Goal: Transaction & Acquisition: Purchase product/service

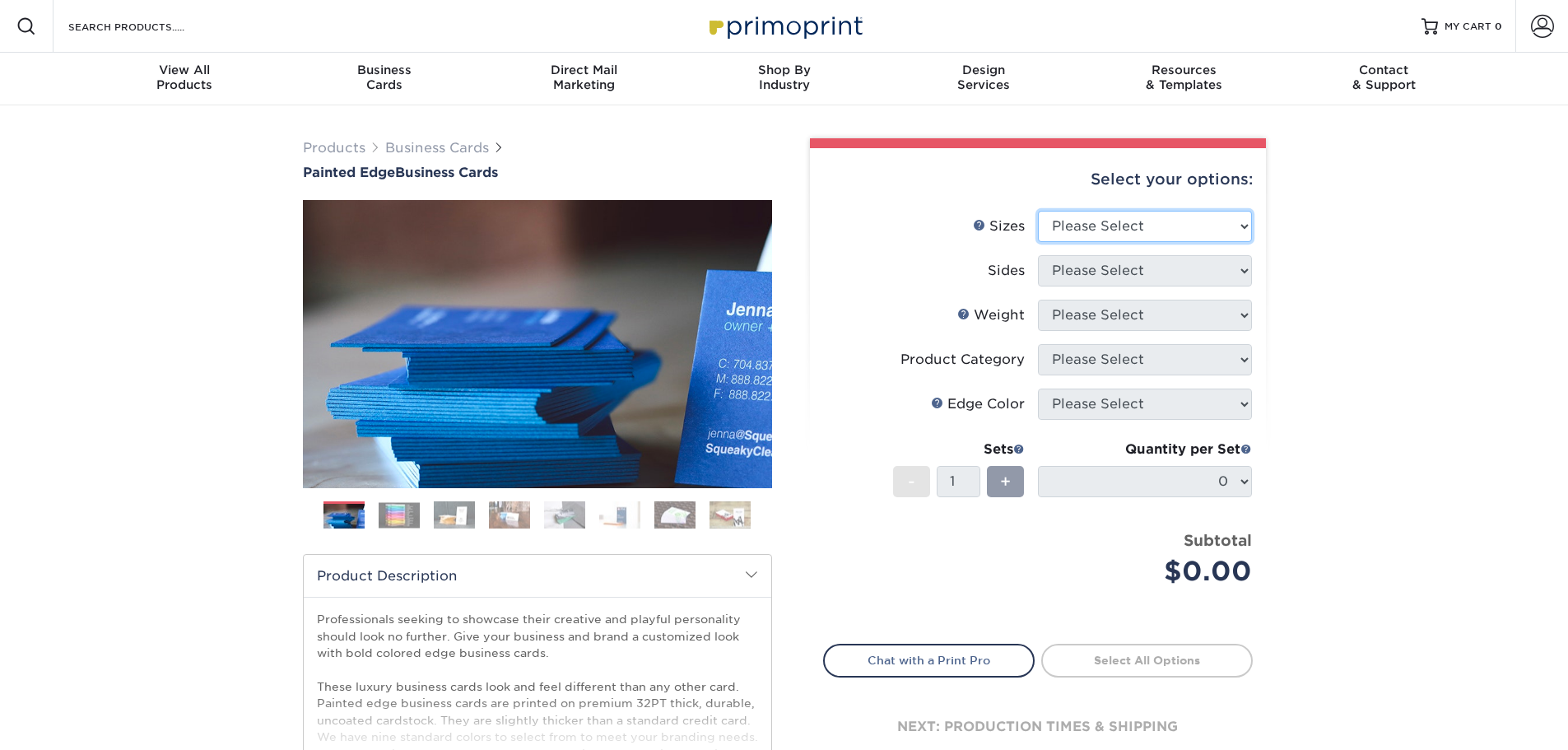
click at [1243, 225] on select "Please Select 2" x 3.5" - Standard 2.125" x 3.375" - European 2.5" x 2.5" - Squ…" at bounding box center [1144, 226] width 214 height 32
select select "2.00x3.50"
click at [1038, 211] on select "Please Select 2" x 3.5" - Standard 2.125" x 3.375" - European 2.5" x 2.5" - Squ…" at bounding box center [1144, 226] width 214 height 32
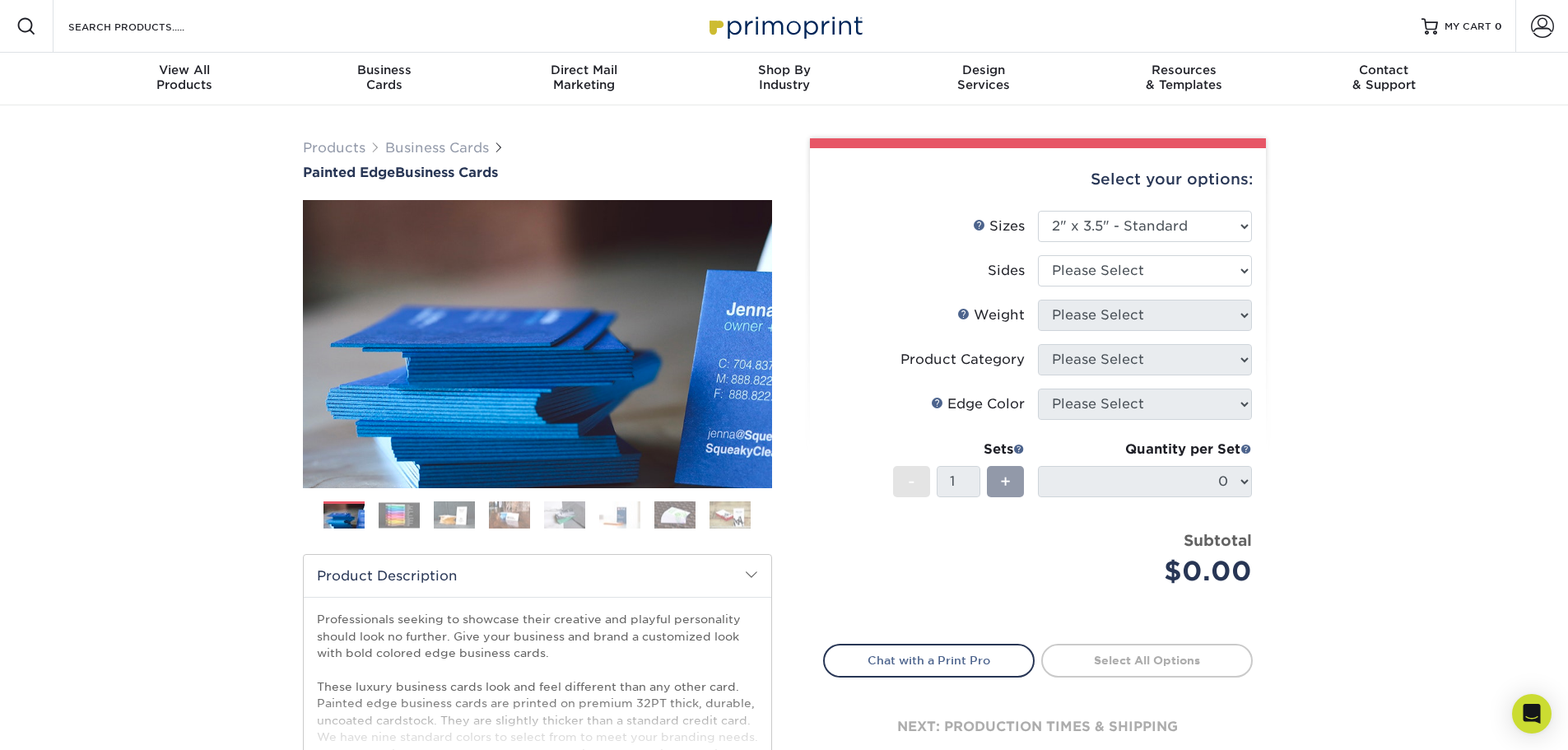
click at [1255, 273] on div "Select your options: Sizes Help Sizes Please Select 2" x 3.5" - Standard 2.125"…" at bounding box center [1038, 468] width 456 height 642
click at [1234, 272] on select "Please Select Print Both Sides Print Front Only" at bounding box center [1144, 271] width 214 height 32
select select "13abbda7-1d64-4f25-8bb2-c179b224825d"
click at [1038, 255] on select "Please Select Print Both Sides Print Front Only" at bounding box center [1144, 271] width 214 height 32
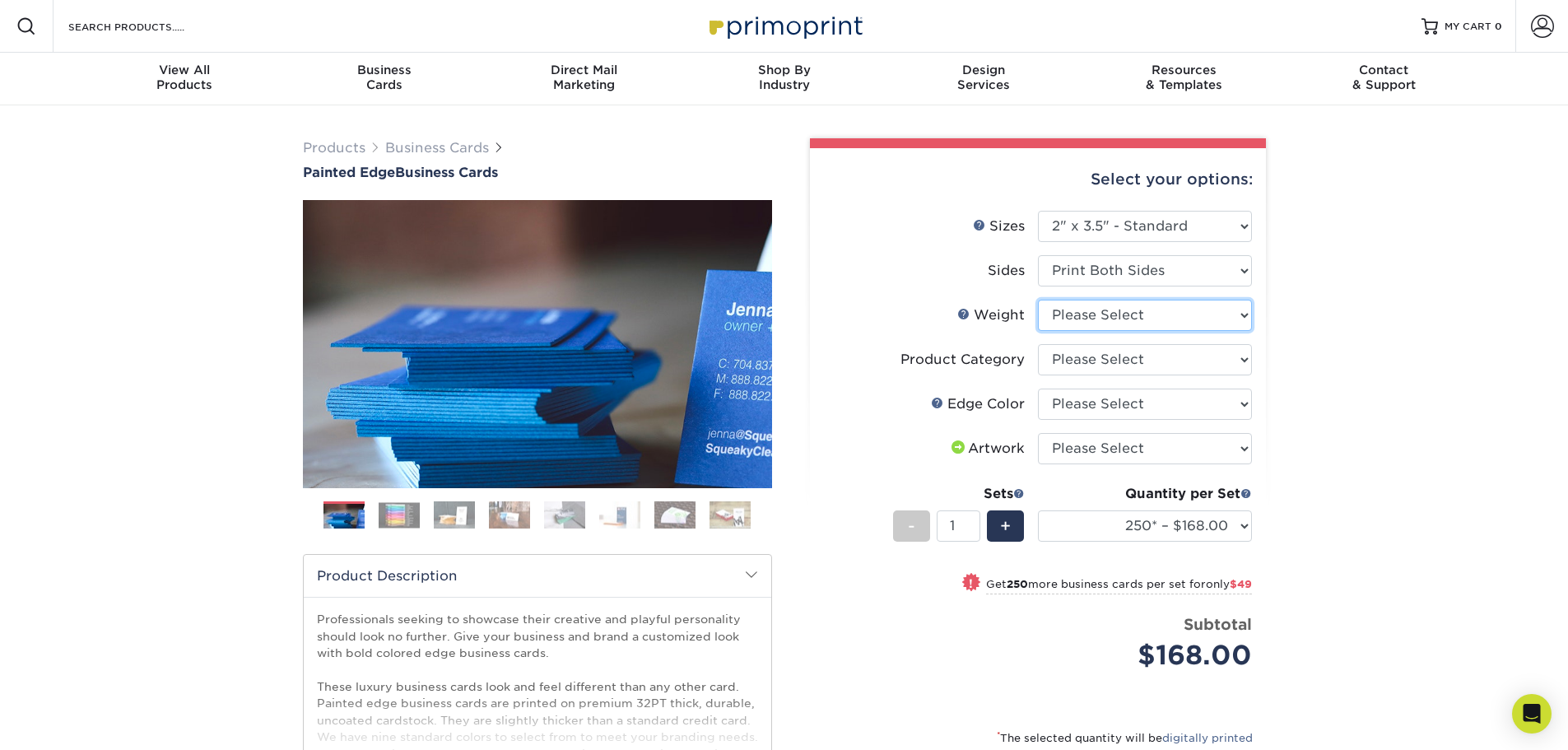
click at [1233, 316] on select "Please Select 32PTUC" at bounding box center [1144, 315] width 214 height 32
select select "32PTUC"
click at [1038, 300] on select "Please Select 32PTUC" at bounding box center [1144, 315] width 214 height 32
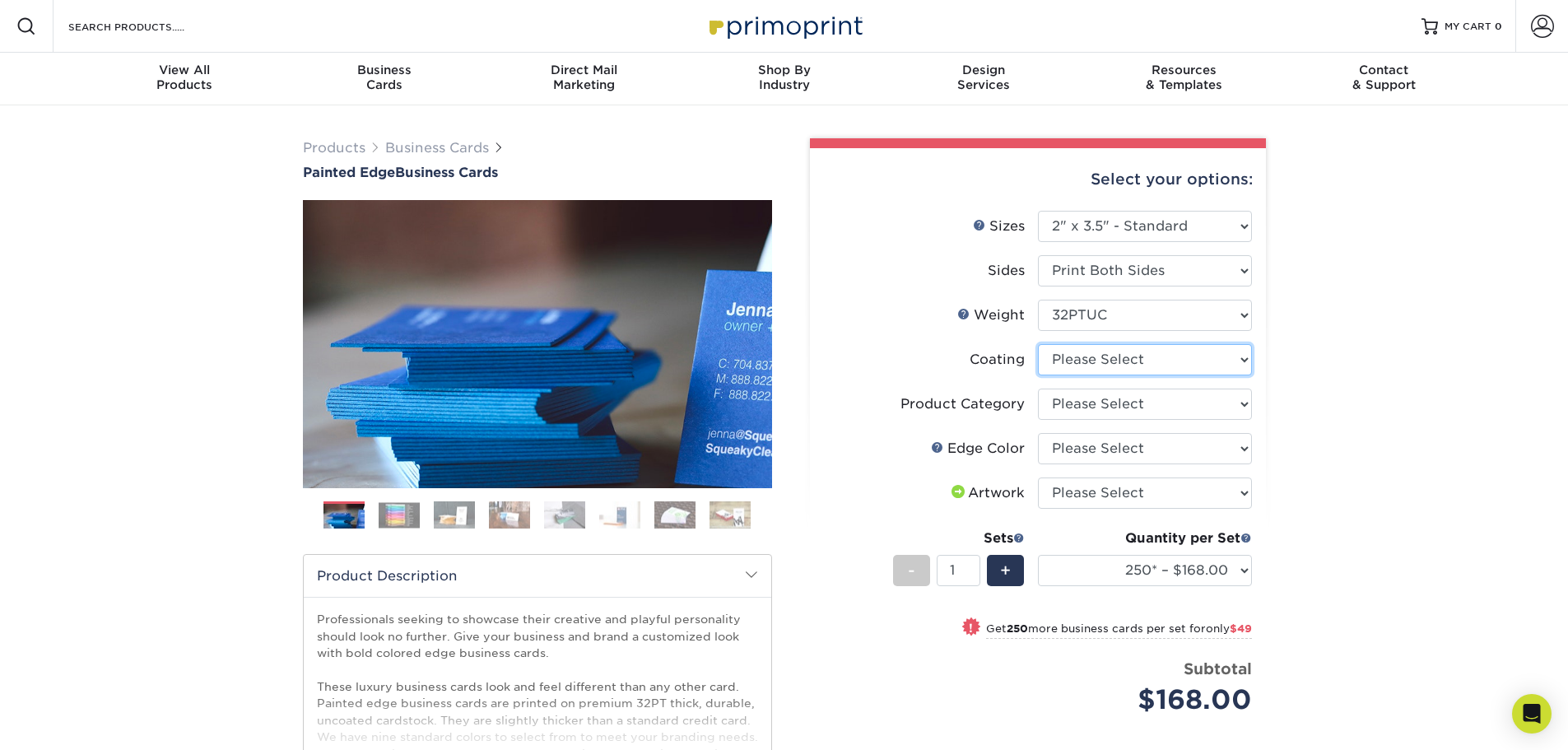
click at [1230, 366] on select at bounding box center [1144, 360] width 214 height 32
select select "3e7618de-abca-4bda-9f97-8b9129e913d8"
click at [1038, 344] on select at bounding box center [1144, 360] width 214 height 32
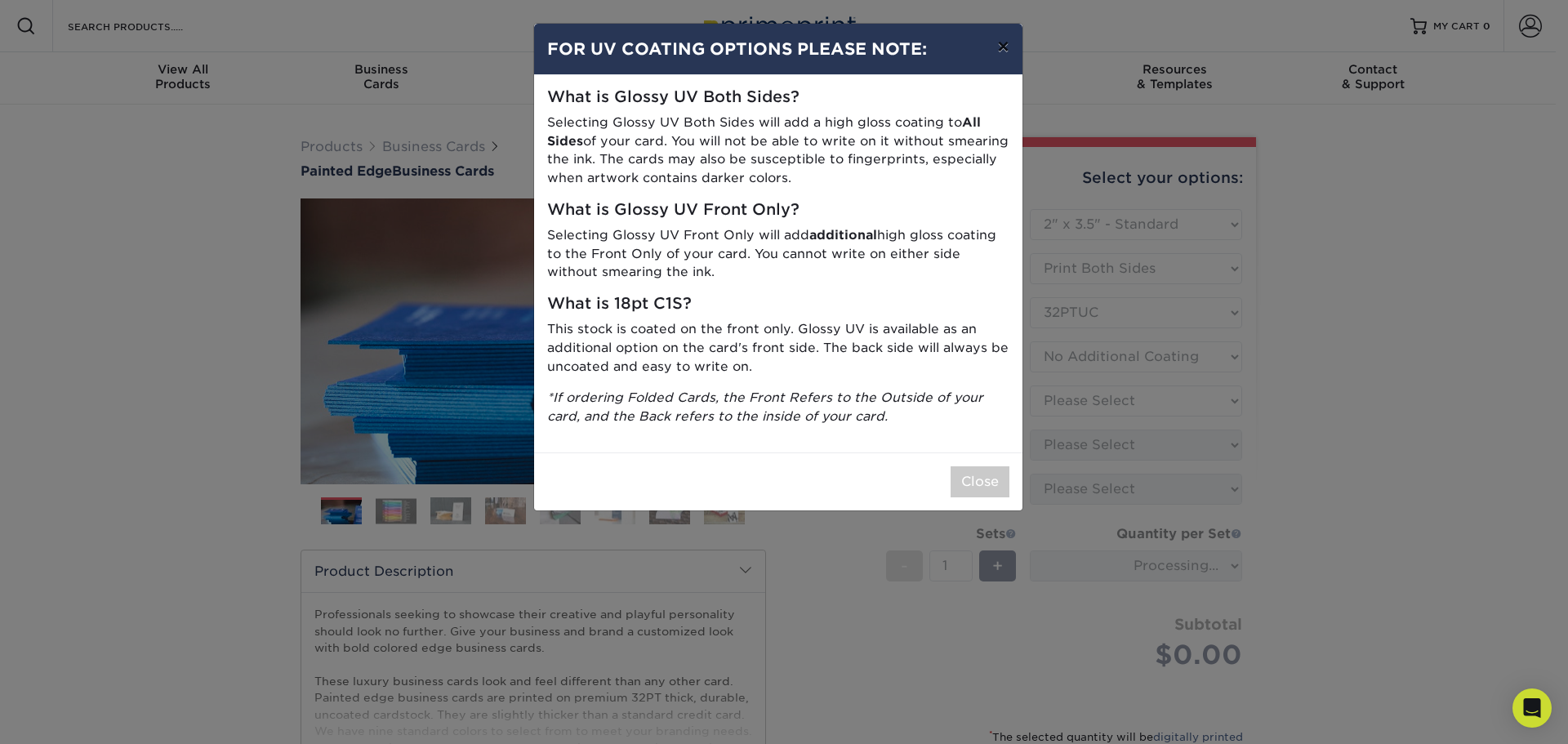
click at [1011, 48] on button "×" at bounding box center [1003, 47] width 37 height 46
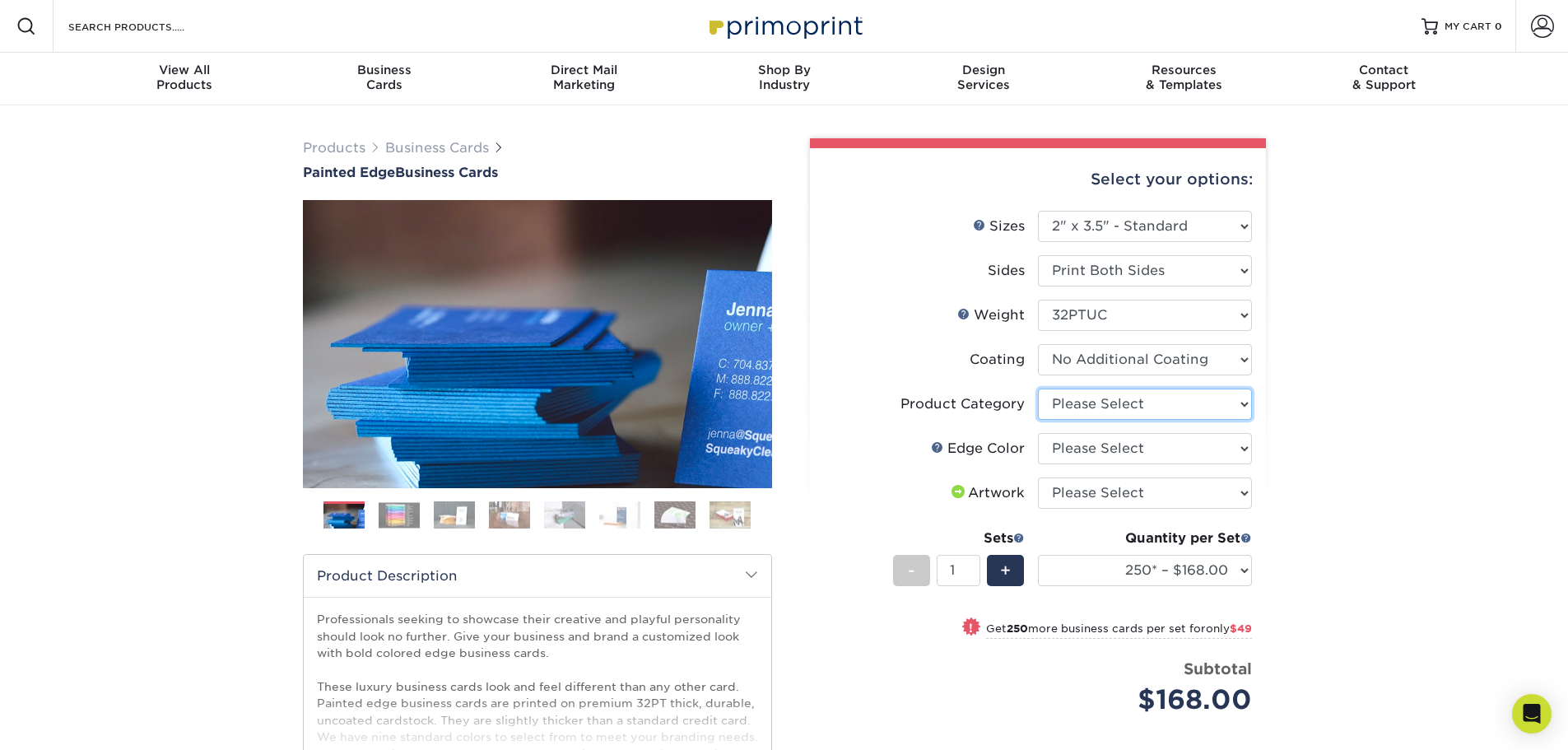
click at [1242, 407] on select "Please Select Business Cards" at bounding box center [1144, 404] width 214 height 32
select select "3b5148f1-0588-4f88-a218-97bcfdce65c1"
click at [1038, 389] on select "Please Select Business Cards" at bounding box center [1144, 404] width 214 height 32
click at [1235, 443] on select "Please Select Charcoal Black Brown Blue Pearlescent Blue Pearlescent Gold Pearl…" at bounding box center [1144, 448] width 214 height 32
click at [1388, 451] on div "Products Business Cards Painted Edge Business Cards Previous Next" at bounding box center [784, 551] width 1568 height 892
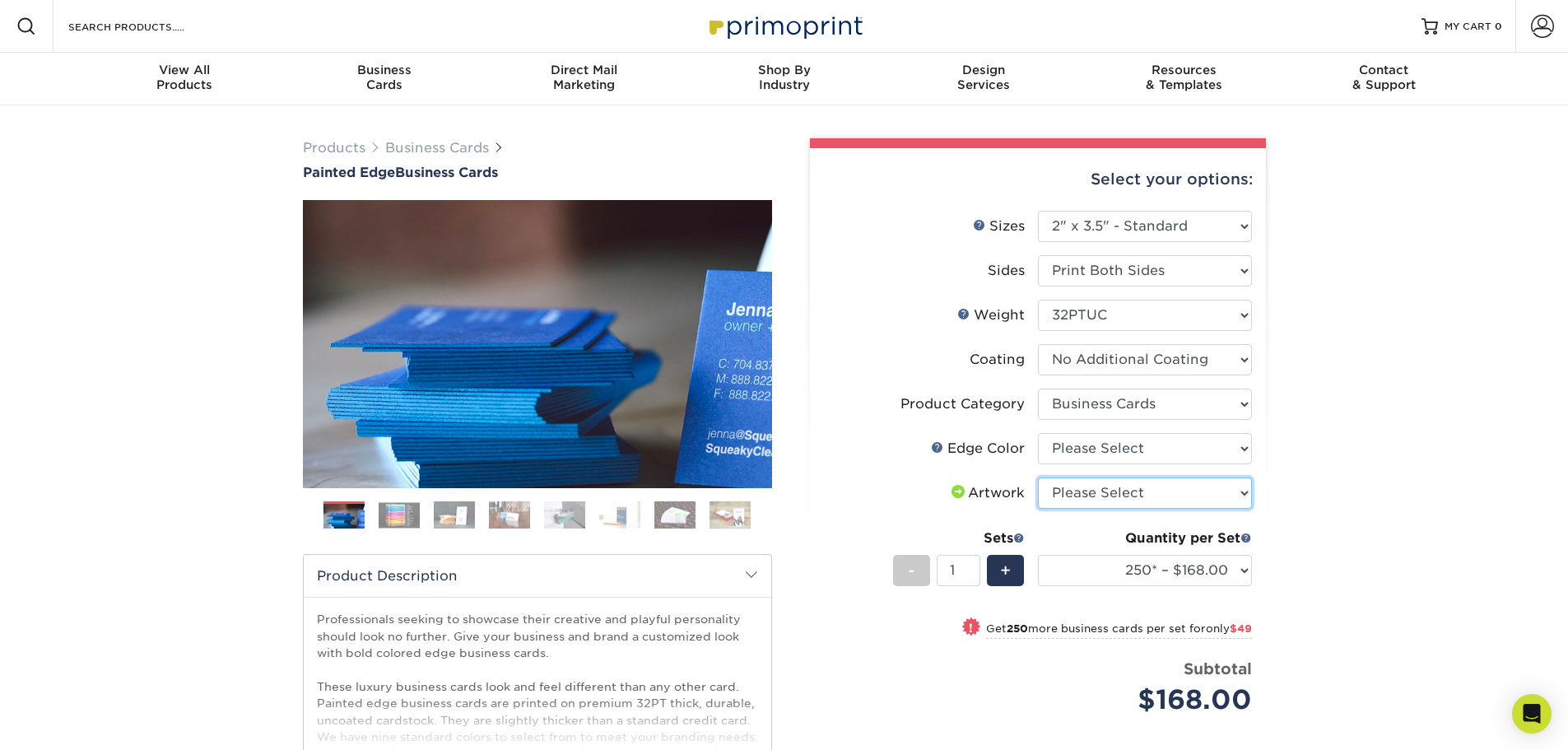
click at [1229, 491] on select "Please Select I will upload files I need a design - $100" at bounding box center [1144, 493] width 214 height 32
click at [1317, 488] on div "Products Business Cards Painted Edge Business Cards Previous Next" at bounding box center [784, 551] width 1568 height 892
click at [401, 515] on img at bounding box center [399, 515] width 41 height 26
